Goal: Register for event/course: Sign up to attend an event or enroll in a course

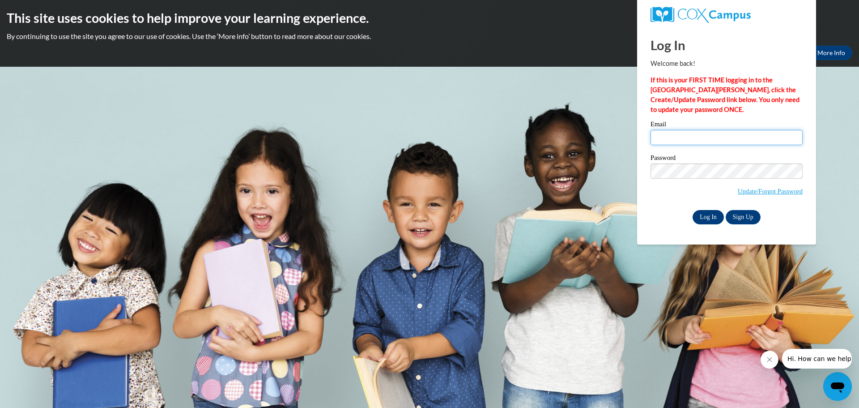
type input "cmeyer@clintonville.k12.wi.us"
click at [708, 217] on input "Log In" at bounding box center [708, 217] width 31 height 14
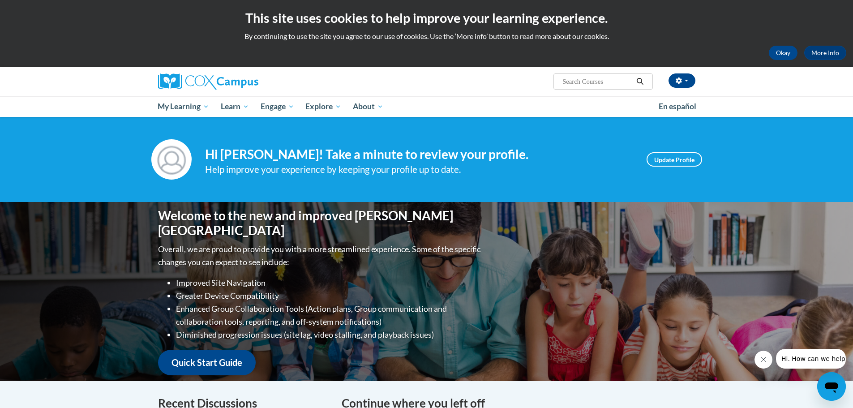
paste input "Systematic and Explicit Instruction"
type input "Systematic and Explicit Instruction"
click at [640, 79] on icon "Search" at bounding box center [640, 81] width 8 height 7
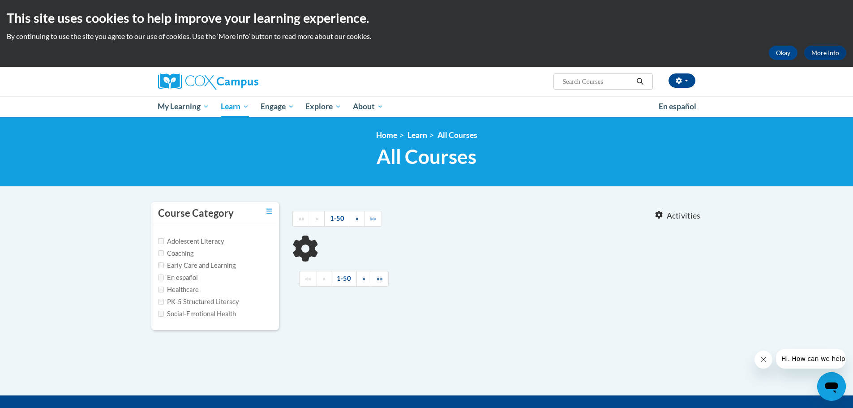
type input "Systematic and Explicit Instruction"
click at [161, 300] on input "PK-5 Structured Literacy" at bounding box center [161, 302] width 6 height 6
checkbox input "true"
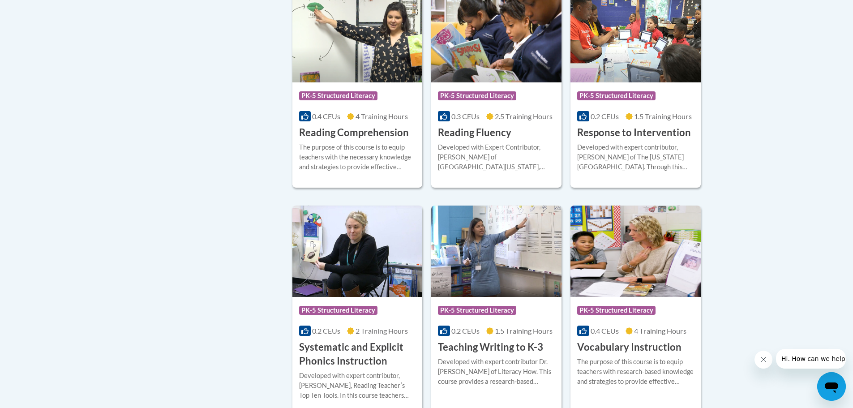
scroll to position [806, 0]
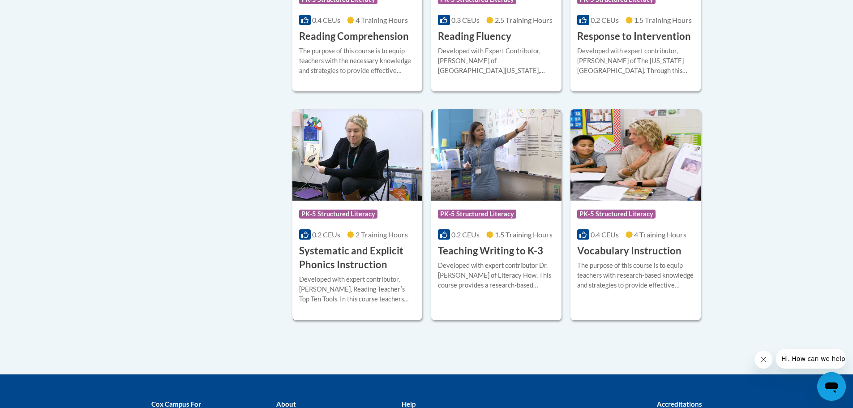
click at [353, 254] on h3 "Systematic and Explicit Phonics Instruction" at bounding box center [357, 258] width 117 height 28
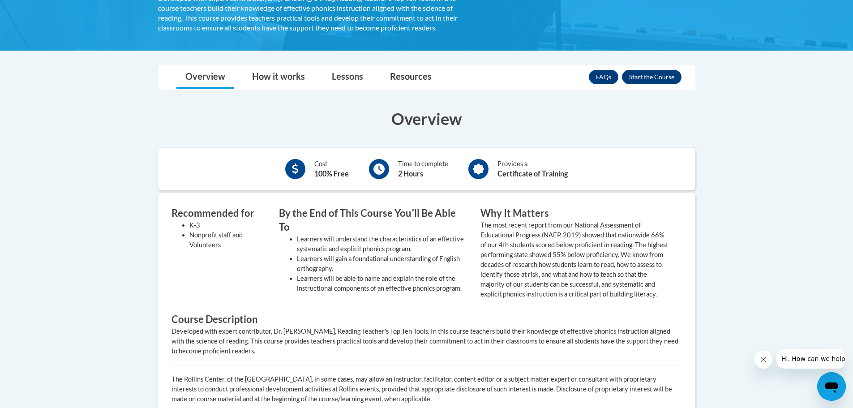
scroll to position [179, 0]
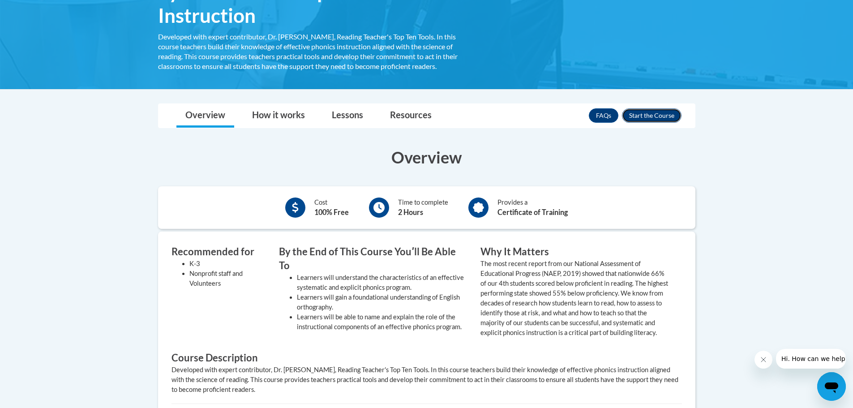
click at [643, 116] on button "Enroll" at bounding box center [652, 115] width 60 height 14
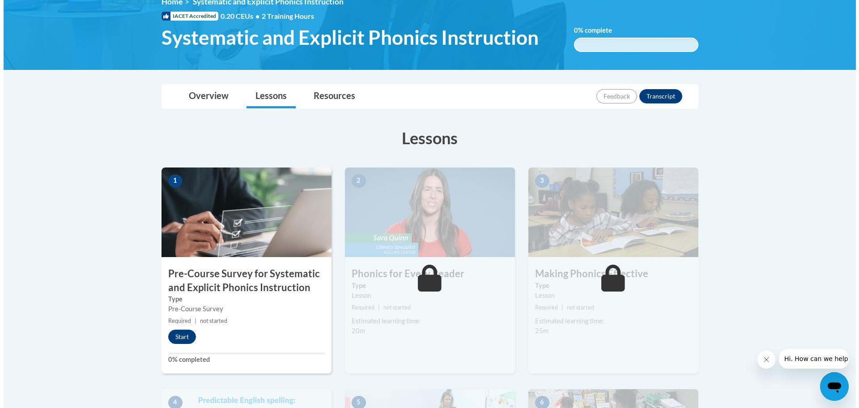
scroll to position [134, 0]
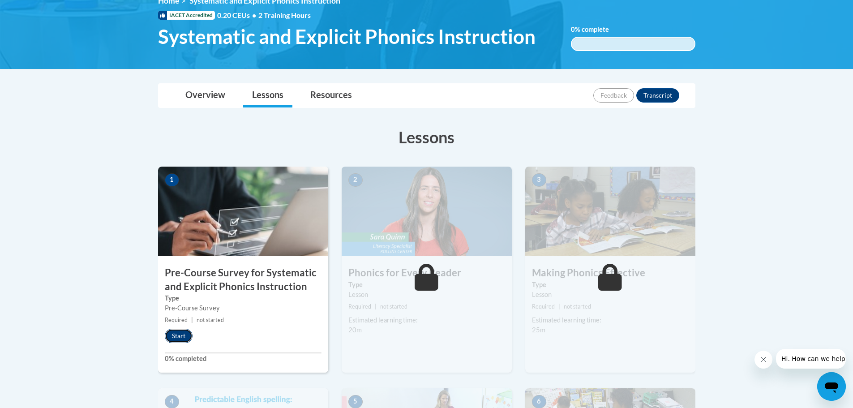
click at [179, 334] on button "Start" at bounding box center [179, 336] width 28 height 14
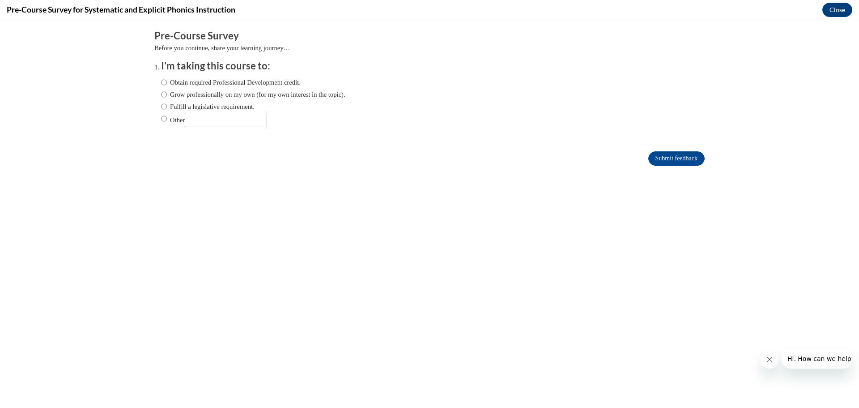
scroll to position [0, 0]
click at [161, 105] on input "Fulfill a legislative requirement." at bounding box center [164, 107] width 6 height 10
radio input "true"
click at [689, 159] on input "Submit feedback" at bounding box center [677, 158] width 56 height 14
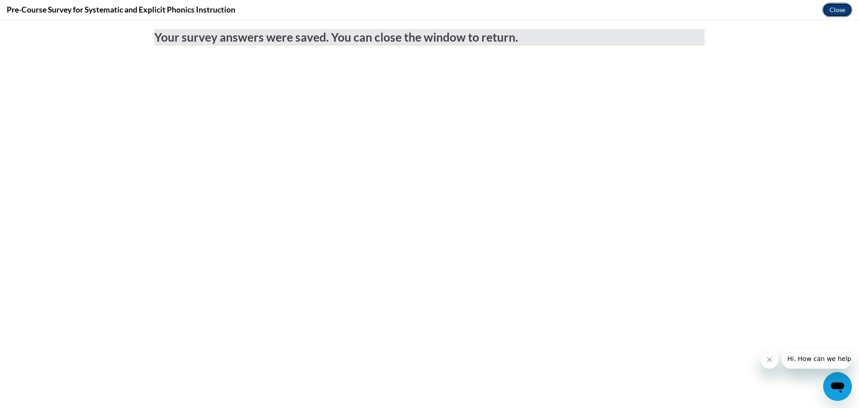
click at [835, 9] on button "Close" at bounding box center [838, 10] width 30 height 14
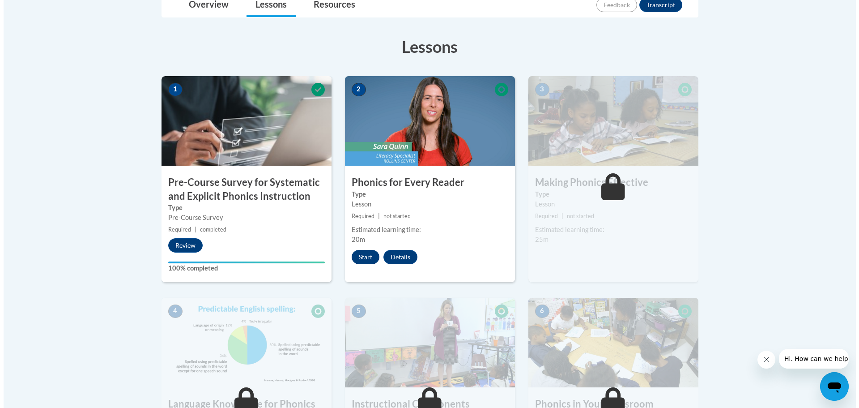
scroll to position [224, 0]
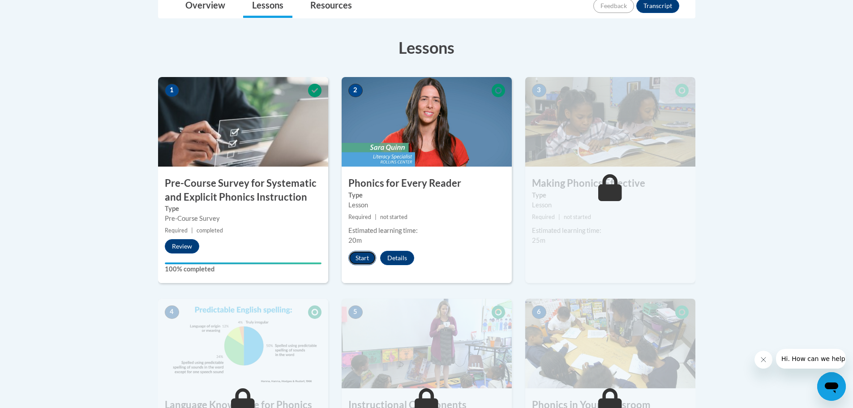
click at [362, 257] on button "Start" at bounding box center [362, 258] width 28 height 14
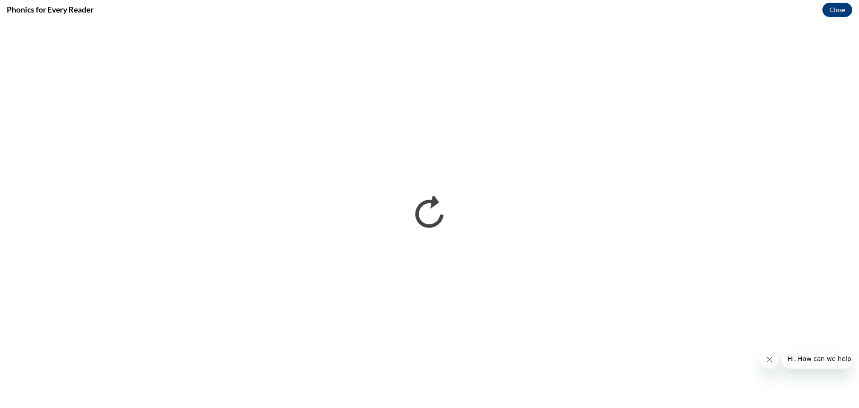
scroll to position [0, 0]
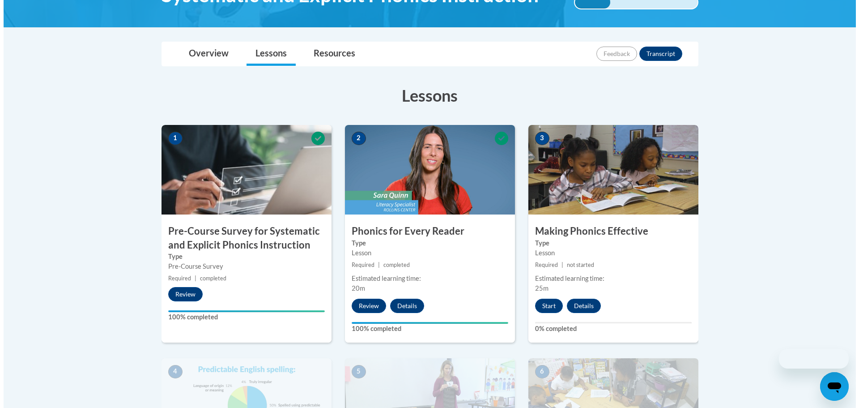
scroll to position [224, 0]
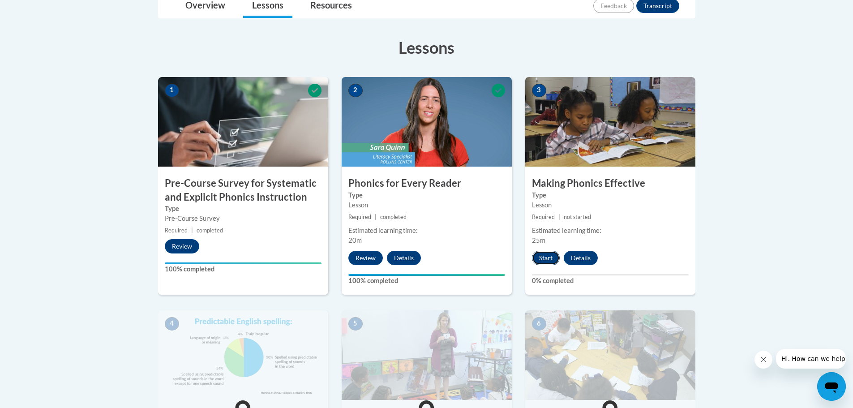
click at [547, 257] on button "Start" at bounding box center [546, 258] width 28 height 14
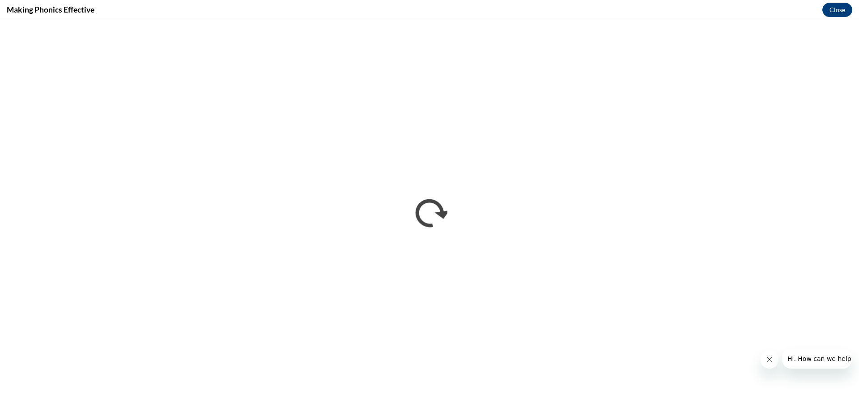
scroll to position [0, 0]
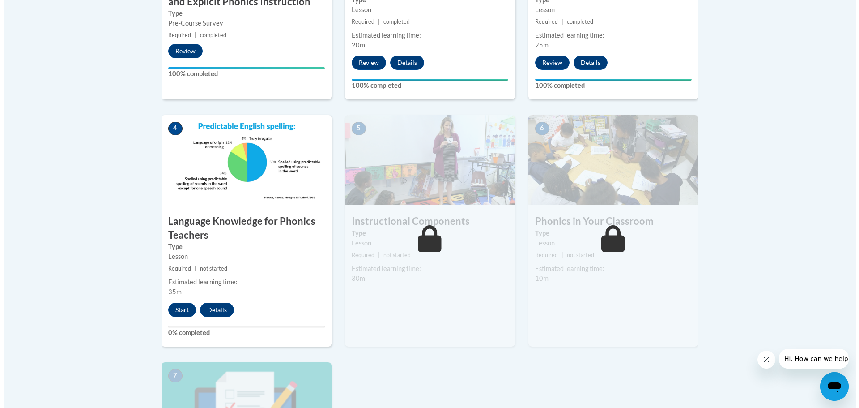
scroll to position [448, 0]
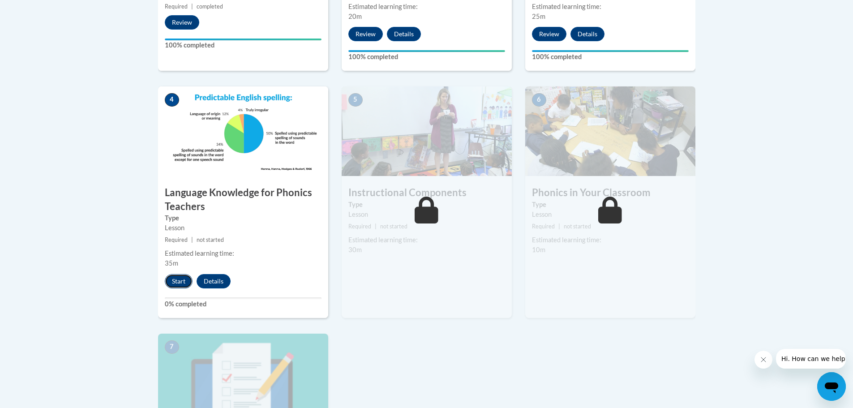
click at [172, 283] on button "Start" at bounding box center [179, 281] width 28 height 14
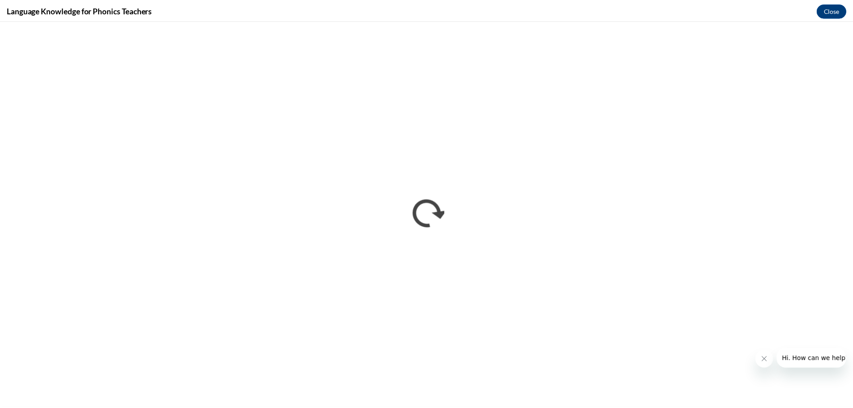
scroll to position [0, 0]
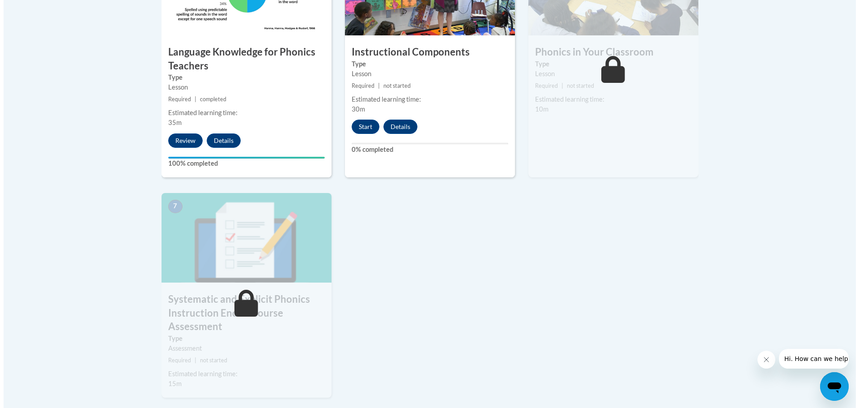
scroll to position [537, 0]
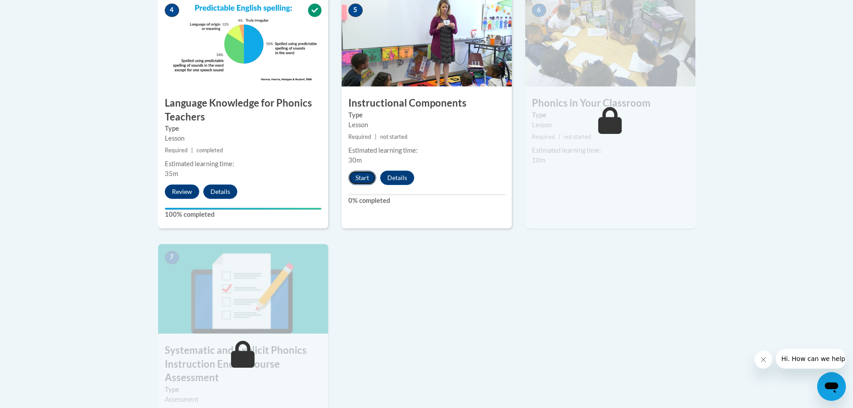
click at [359, 171] on button "Start" at bounding box center [362, 178] width 28 height 14
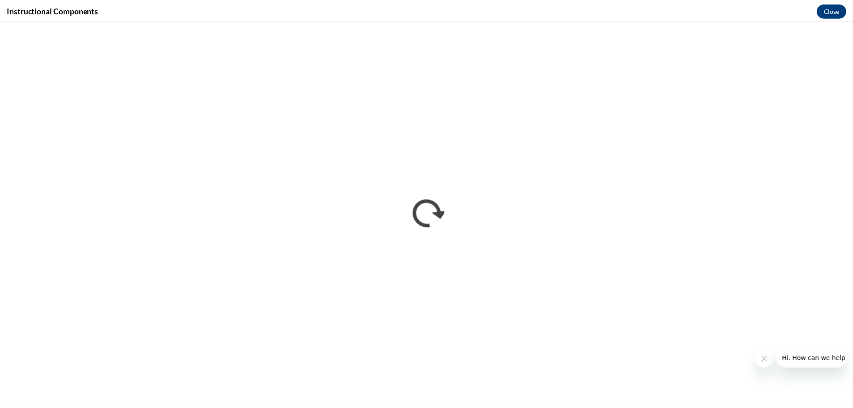
scroll to position [0, 0]
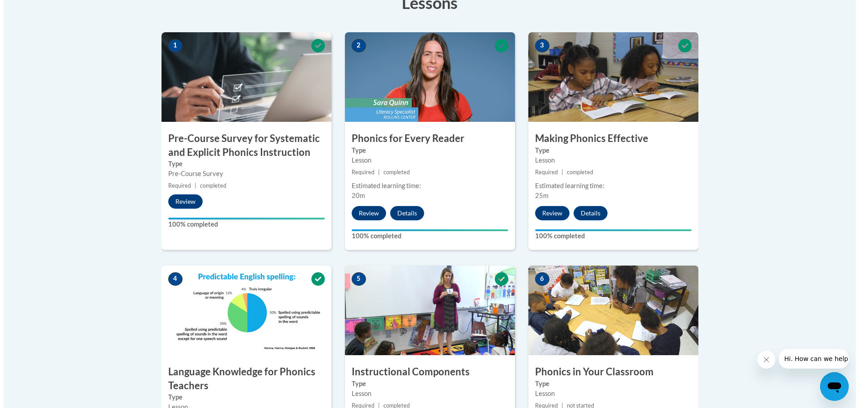
scroll to position [537, 0]
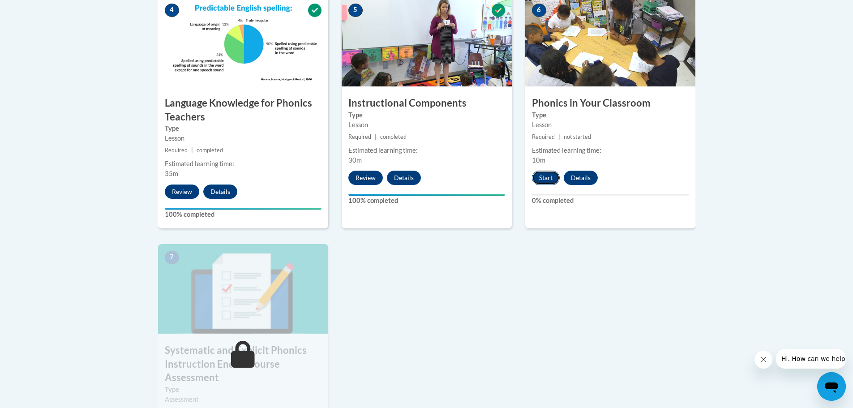
click at [542, 177] on button "Start" at bounding box center [546, 178] width 28 height 14
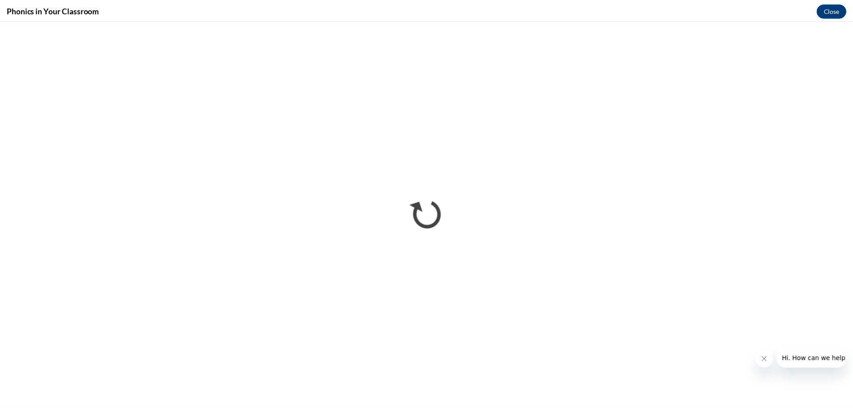
scroll to position [0, 0]
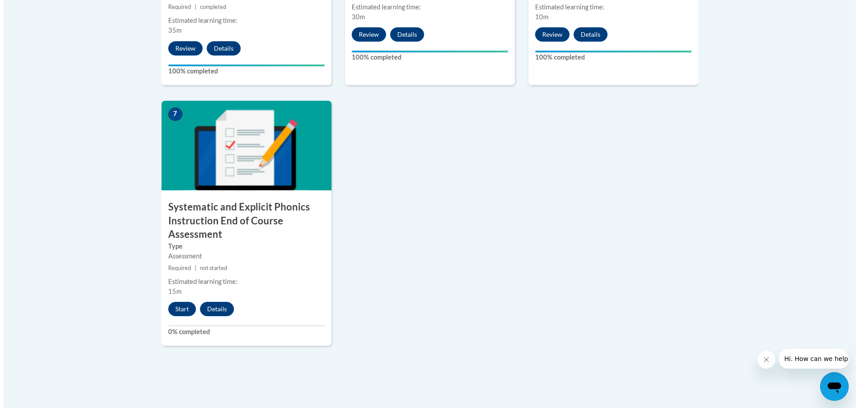
scroll to position [627, 0]
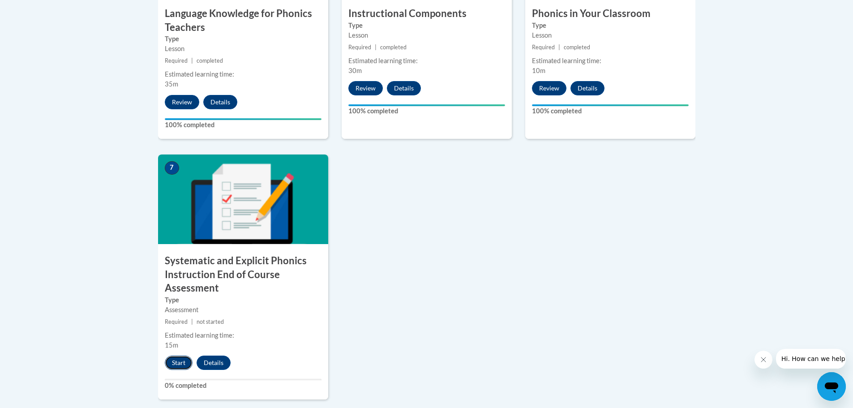
click at [179, 361] on button "Start" at bounding box center [179, 362] width 28 height 14
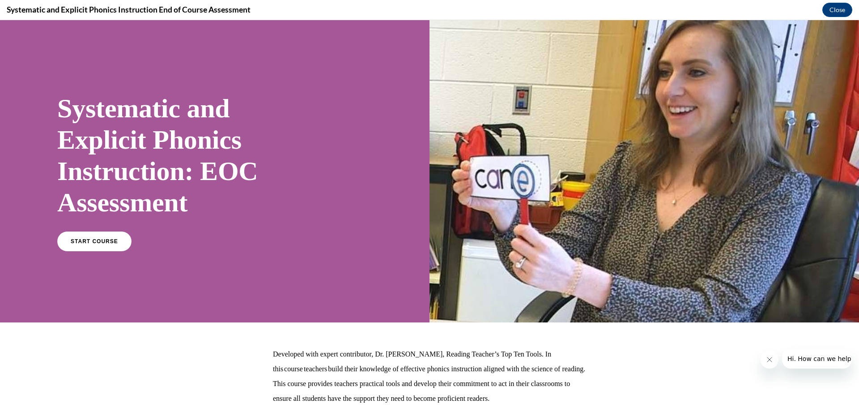
scroll to position [0, 0]
click at [86, 241] on span "START COURSE" at bounding box center [94, 241] width 50 height 7
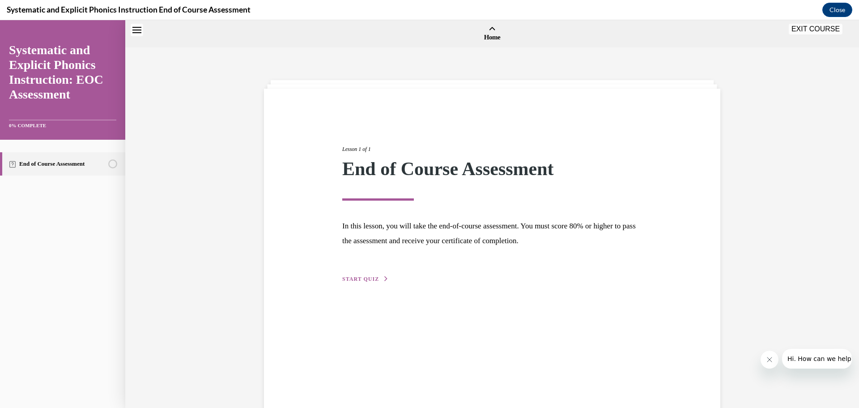
scroll to position [28, 0]
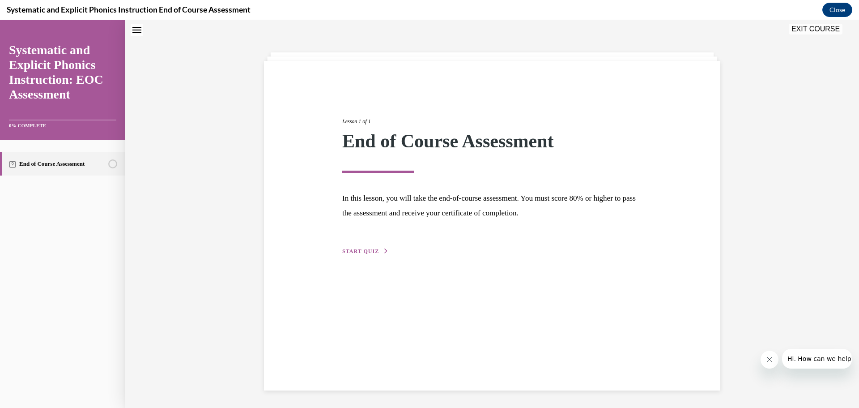
click at [353, 249] on span "START QUIZ" at bounding box center [360, 251] width 37 height 6
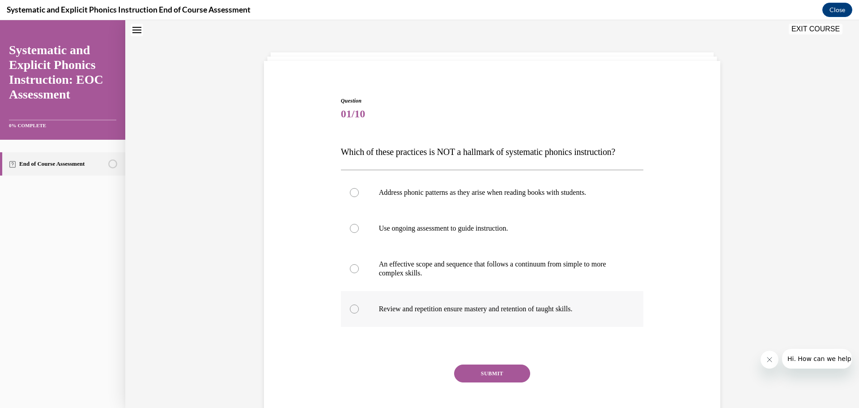
click at [350, 309] on div at bounding box center [354, 308] width 9 height 9
click at [492, 370] on button "SUBMIT" at bounding box center [492, 373] width 76 height 18
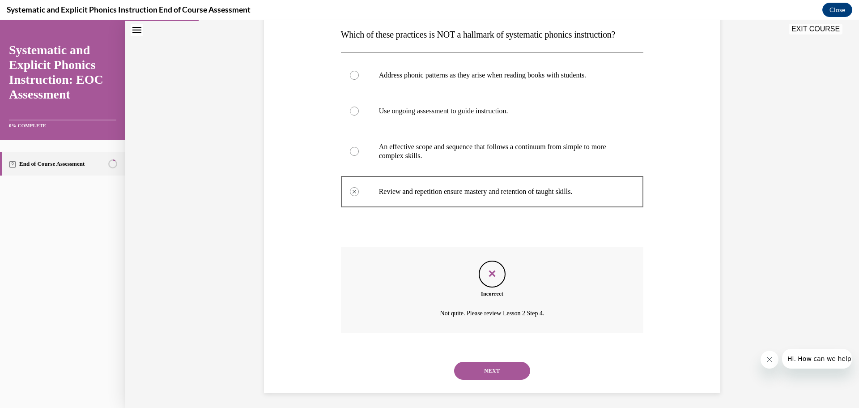
scroll to position [148, 0]
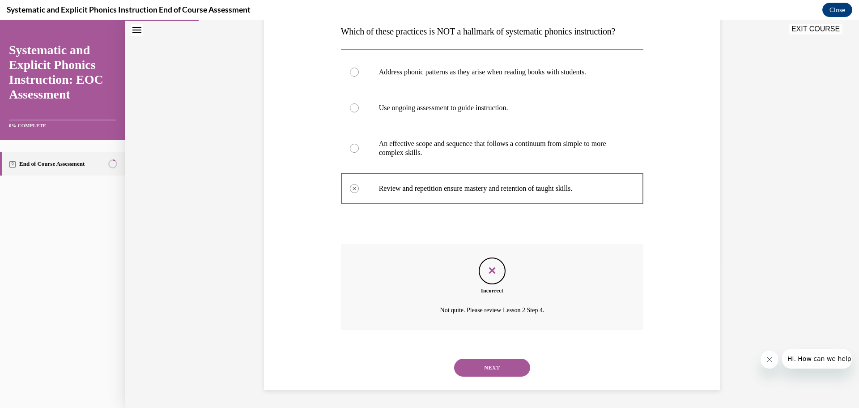
click at [493, 366] on button "NEXT" at bounding box center [492, 368] width 76 height 18
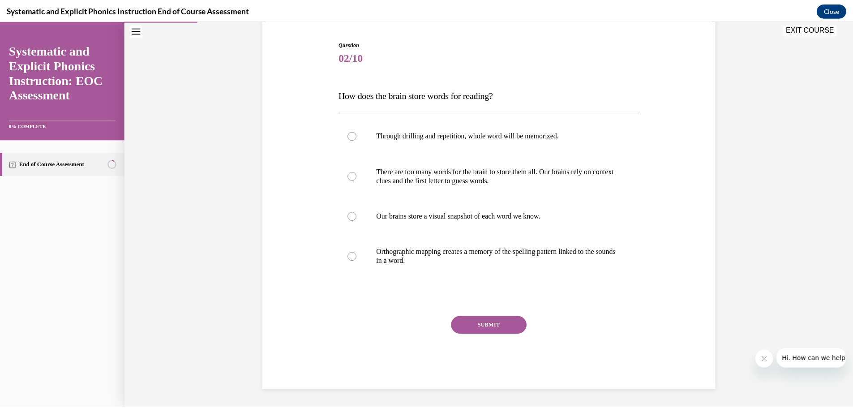
scroll to position [85, 0]
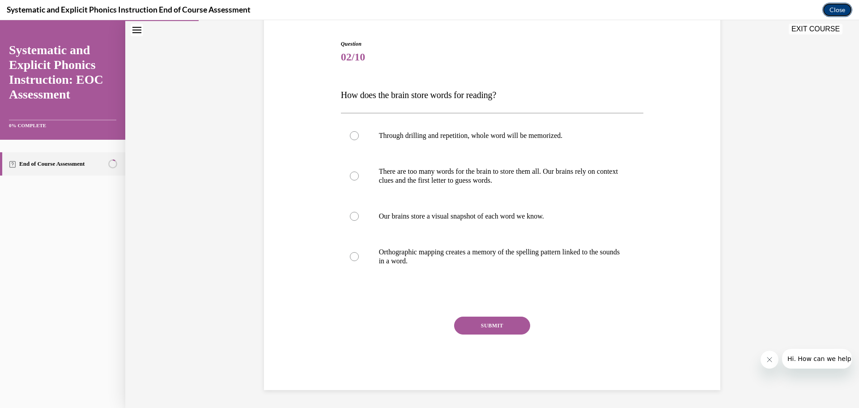
click at [840, 9] on button "Close" at bounding box center [838, 10] width 30 height 14
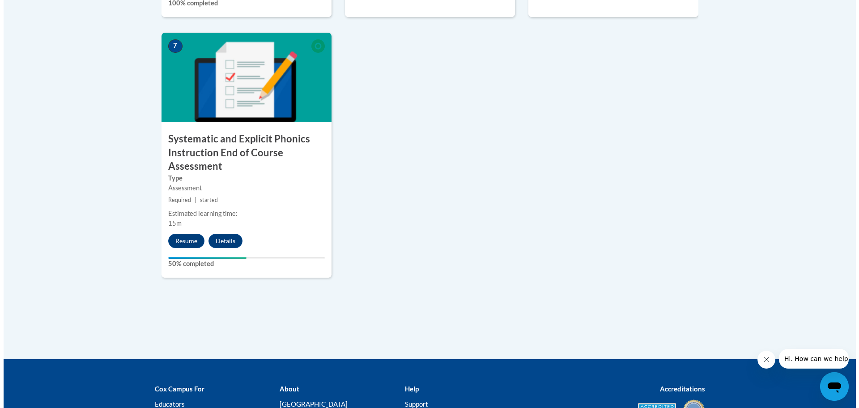
scroll to position [671, 0]
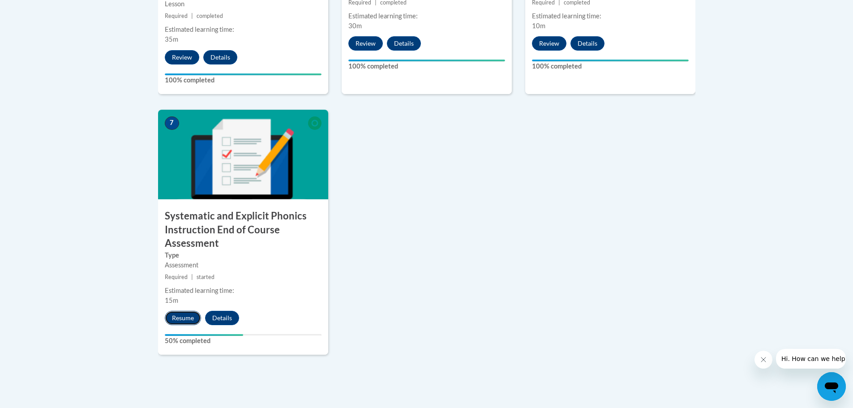
click at [184, 313] on button "Resume" at bounding box center [183, 318] width 36 height 14
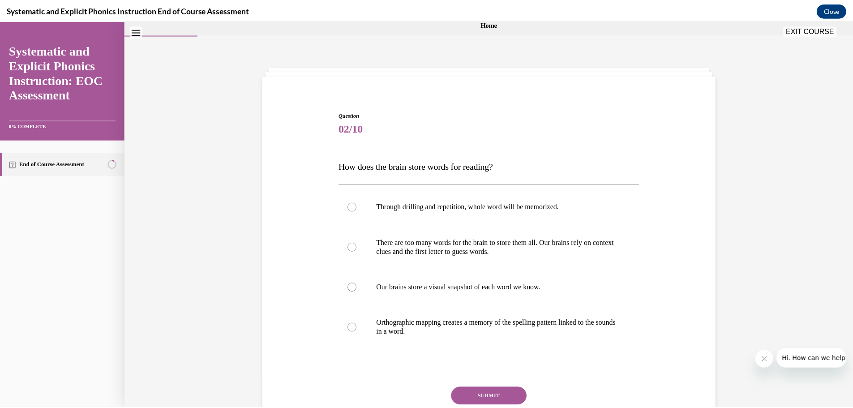
scroll to position [0, 0]
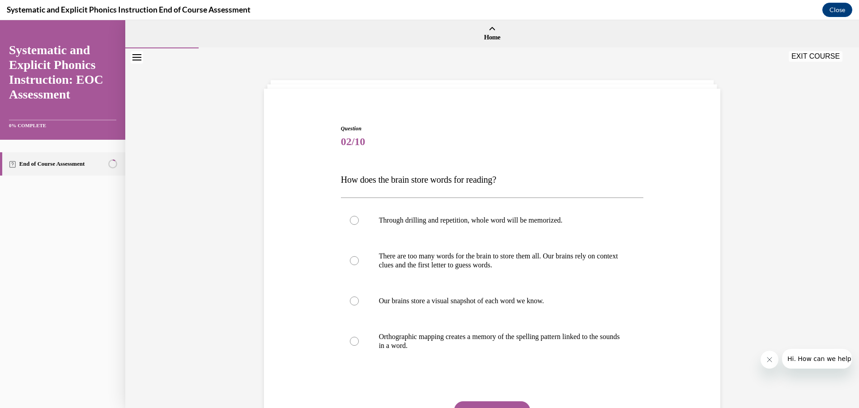
click at [830, 57] on button "EXIT COURSE" at bounding box center [816, 56] width 54 height 11
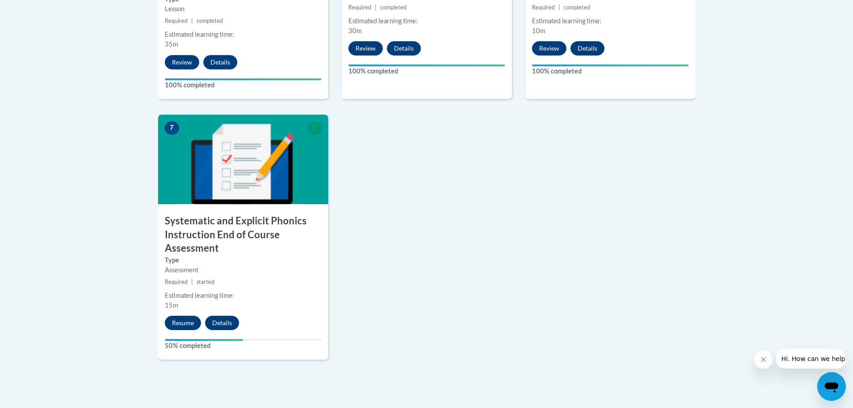
scroll to position [489, 0]
